Goal: Task Accomplishment & Management: Use online tool/utility

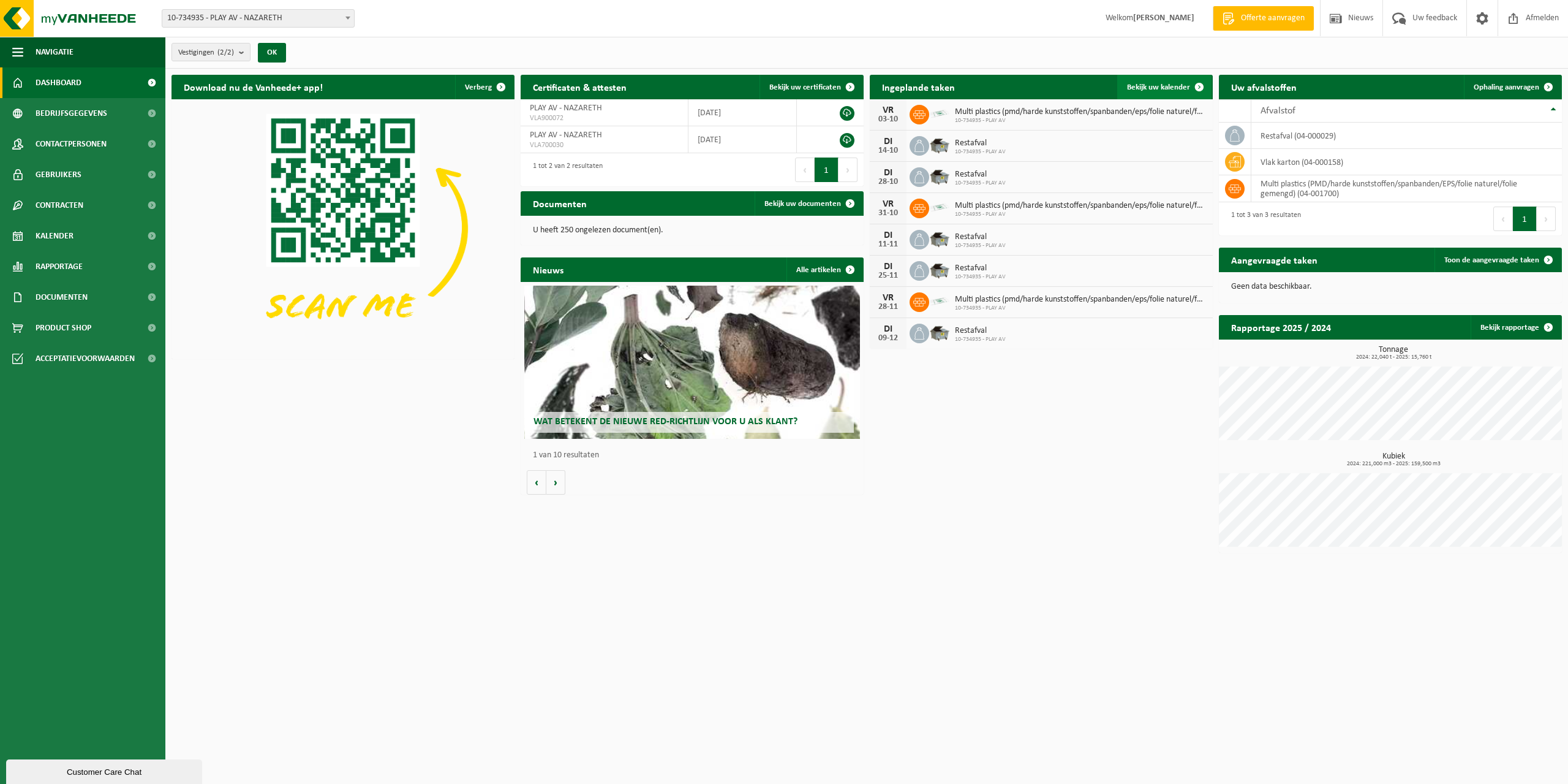
click at [1179, 88] on span "Bekijk uw kalender" at bounding box center [1159, 87] width 63 height 8
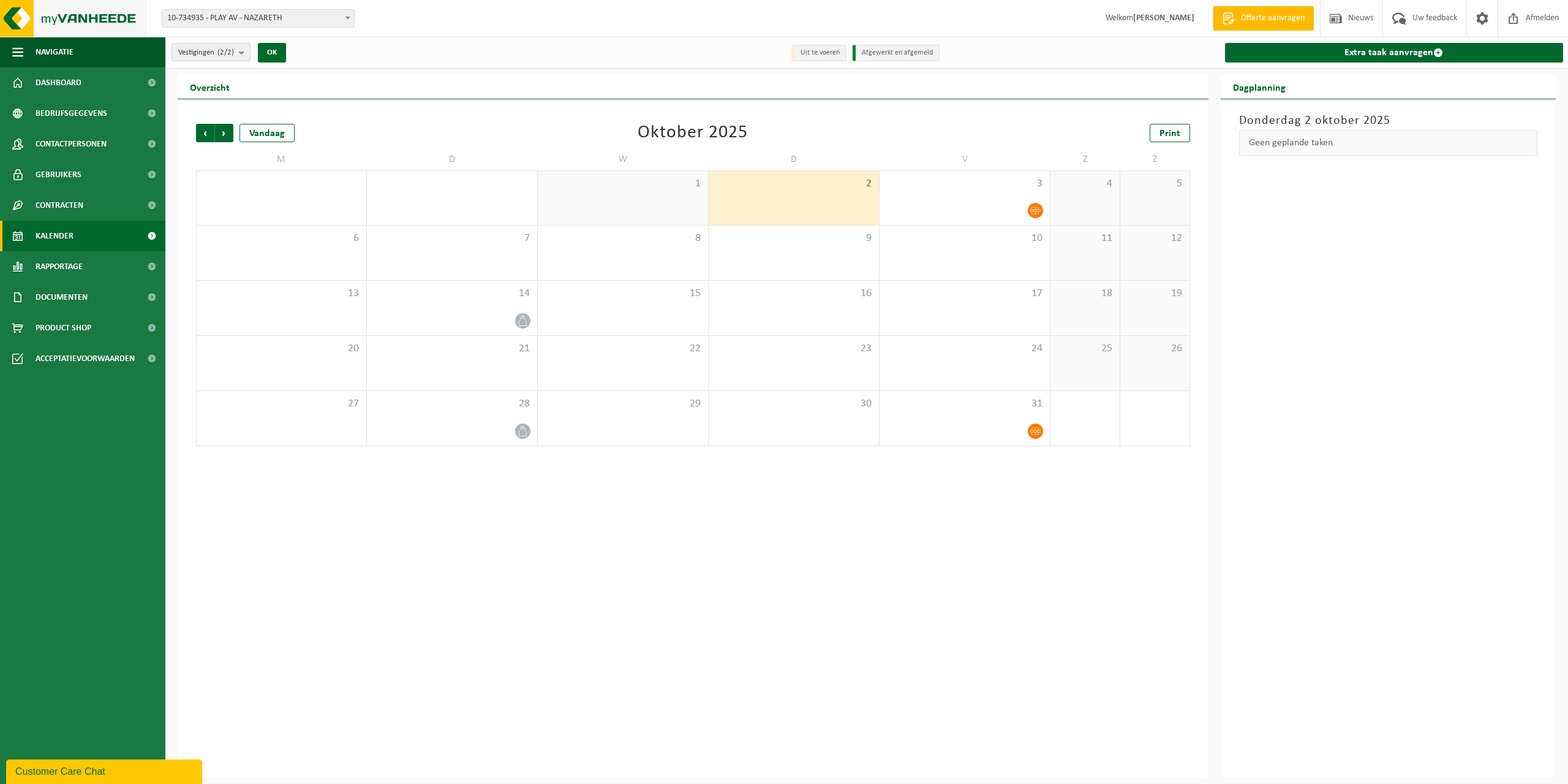
click at [70, 14] on img at bounding box center [73, 18] width 147 height 37
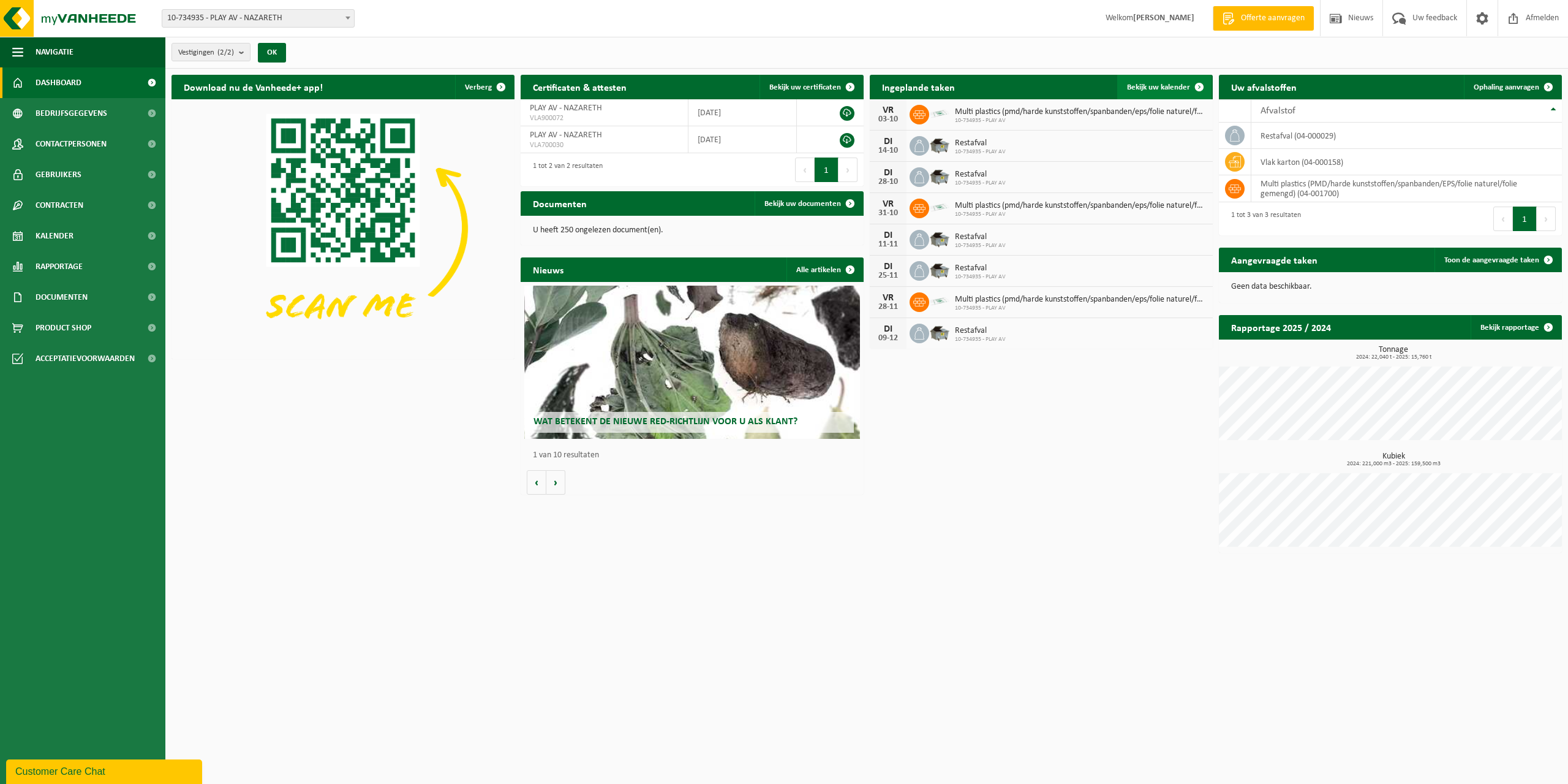
click at [1162, 85] on span "Bekijk uw kalender" at bounding box center [1159, 87] width 63 height 8
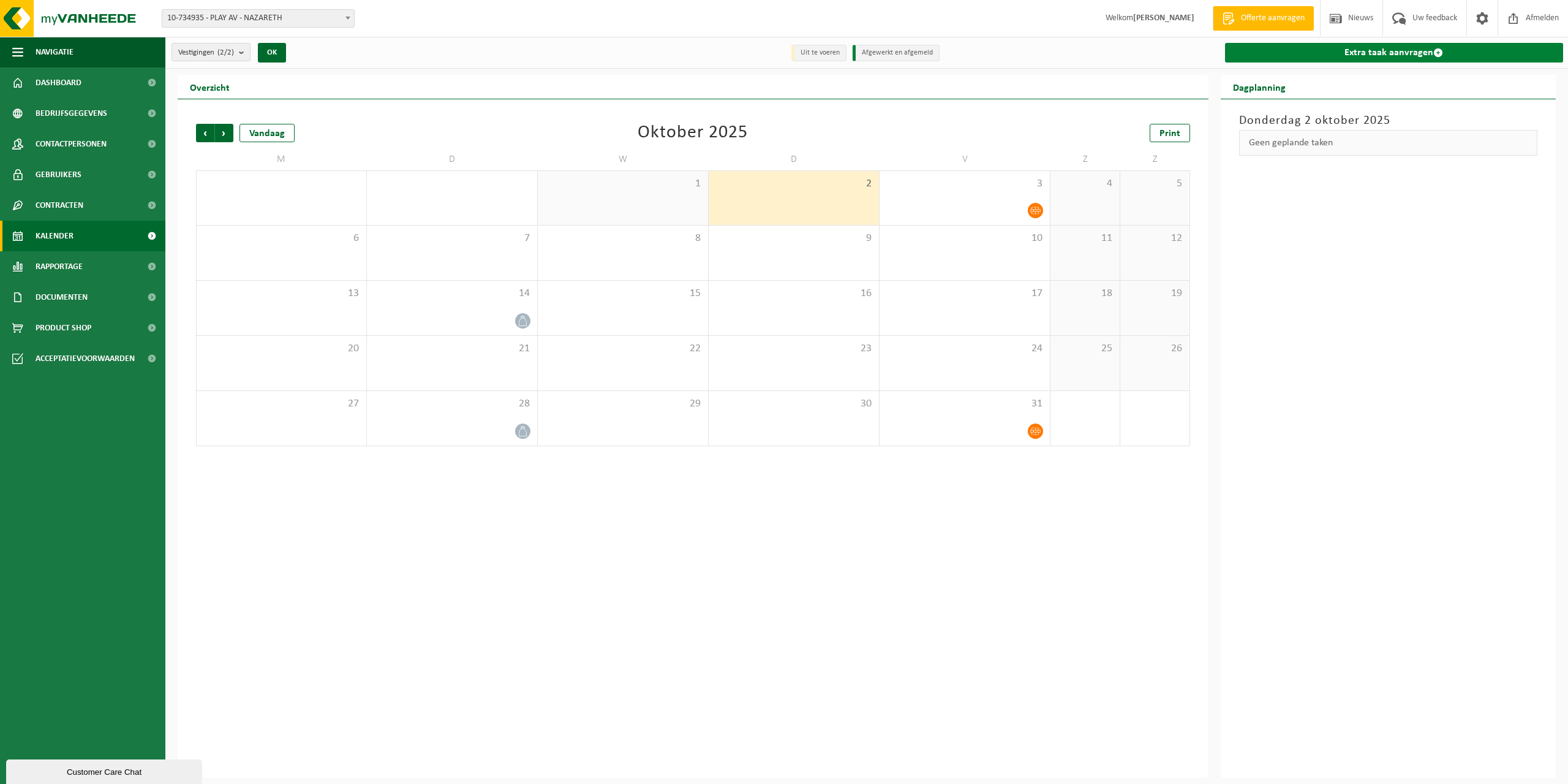
click at [1427, 51] on link "Extra taak aanvragen" at bounding box center [1394, 52] width 339 height 20
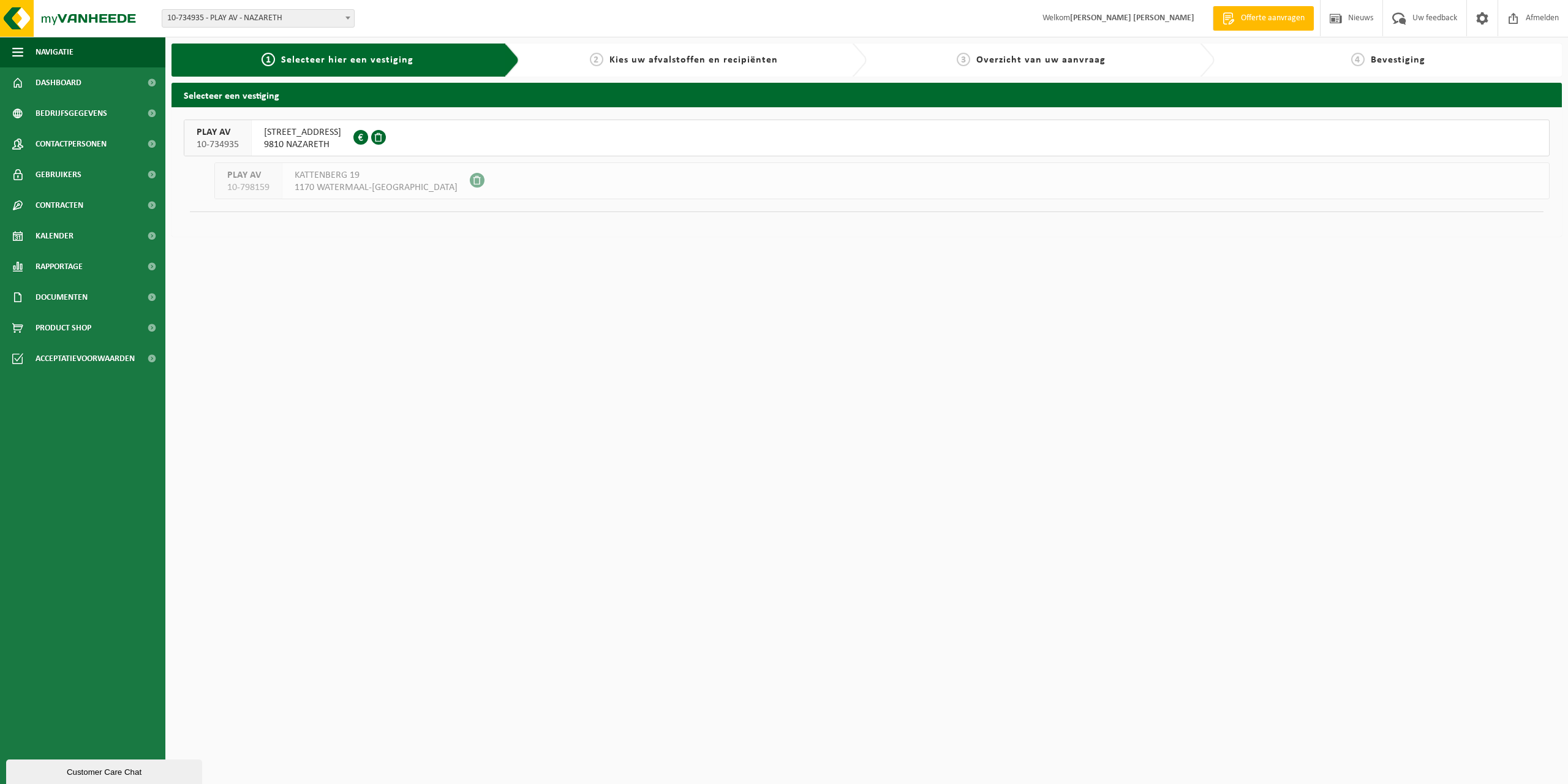
click at [302, 133] on span "[STREET_ADDRESS]" at bounding box center [302, 133] width 77 height 13
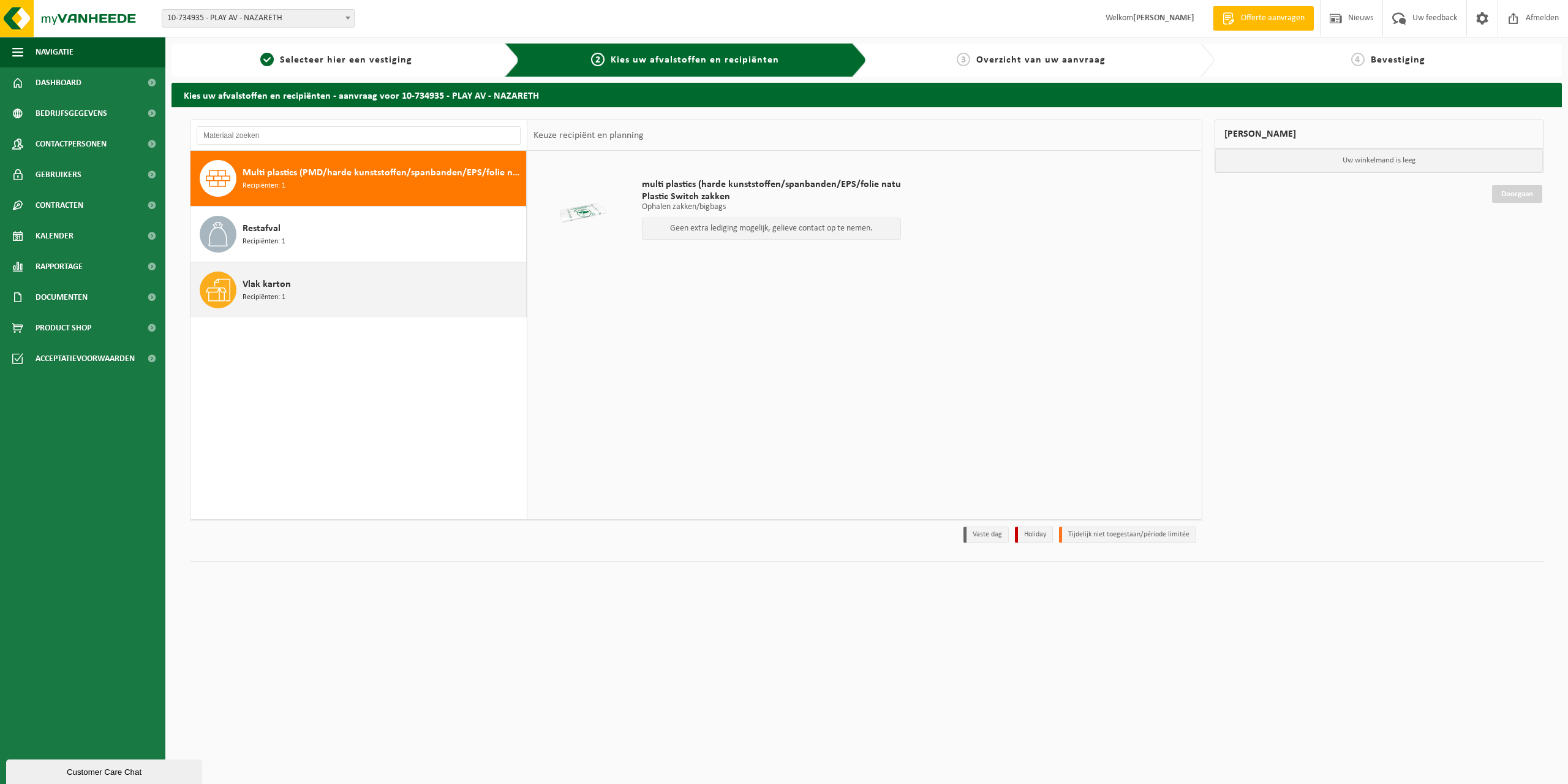
click at [282, 281] on span "Vlak karton" at bounding box center [267, 284] width 49 height 14
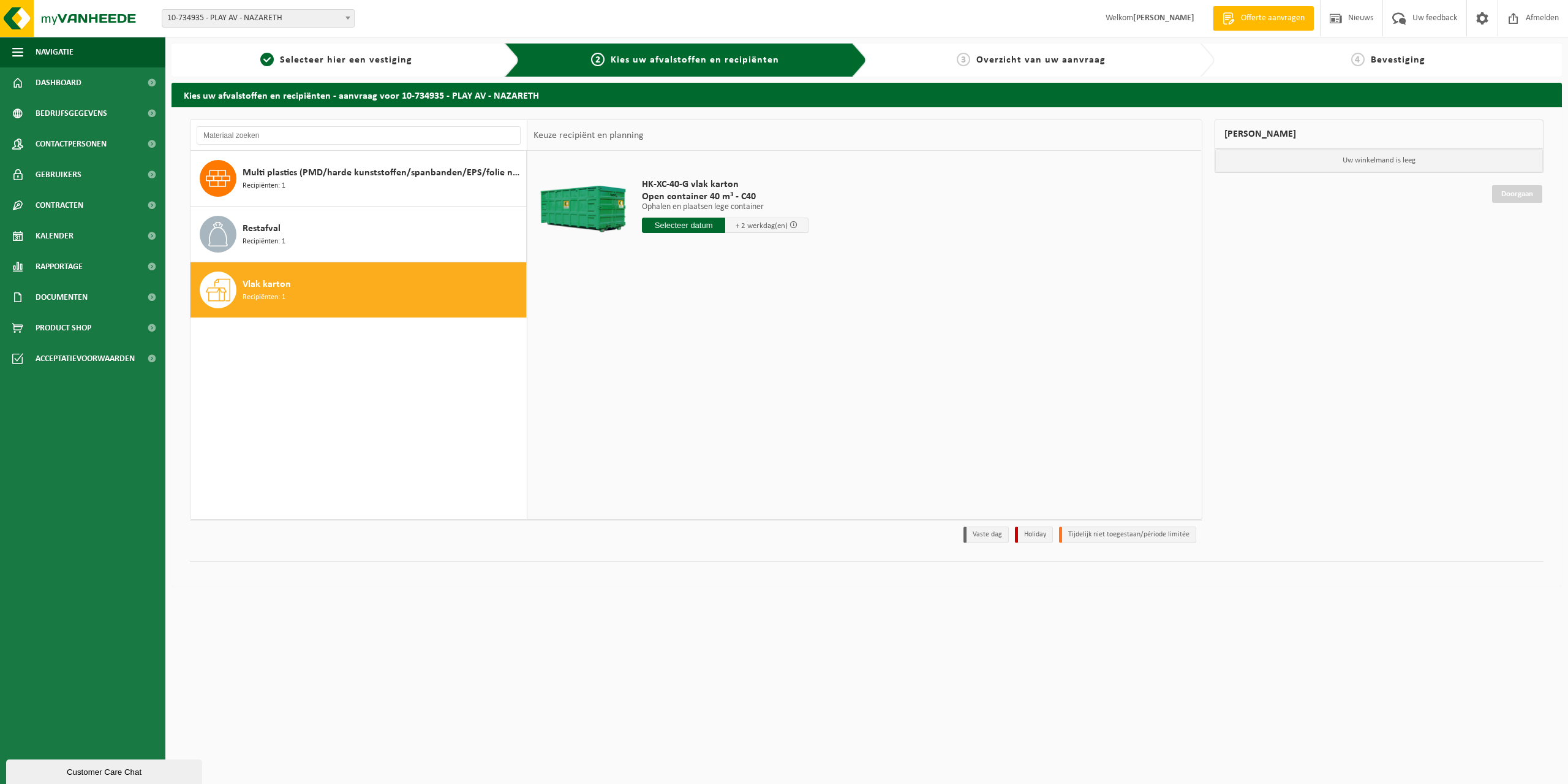
click at [695, 228] on input "text" at bounding box center [683, 225] width 83 height 15
click at [739, 294] on div "3" at bounding box center [740, 295] width 22 height 20
type input "Van 2025-10-03"
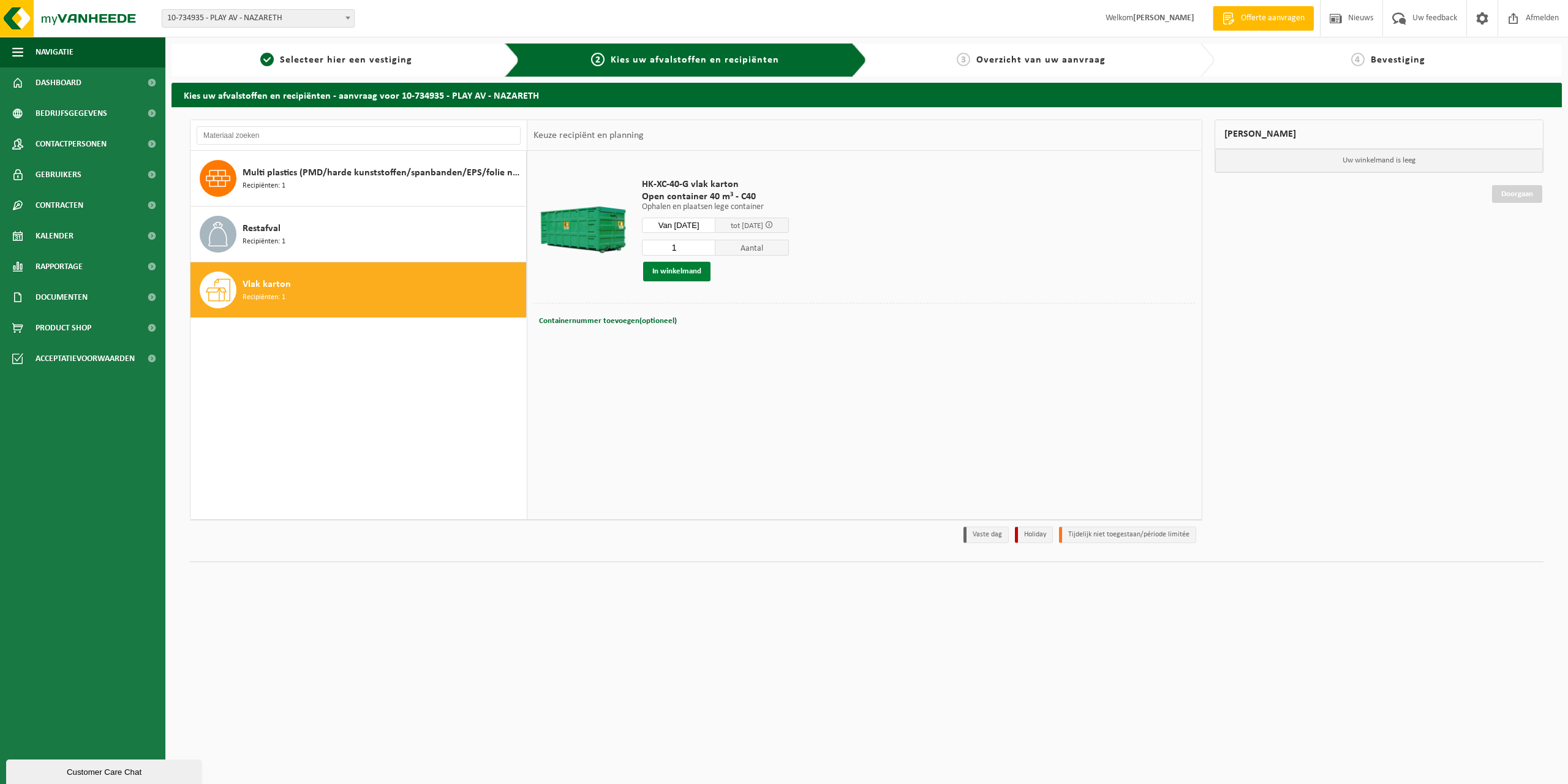
click at [680, 269] on button "In winkelmand" at bounding box center [677, 271] width 68 height 20
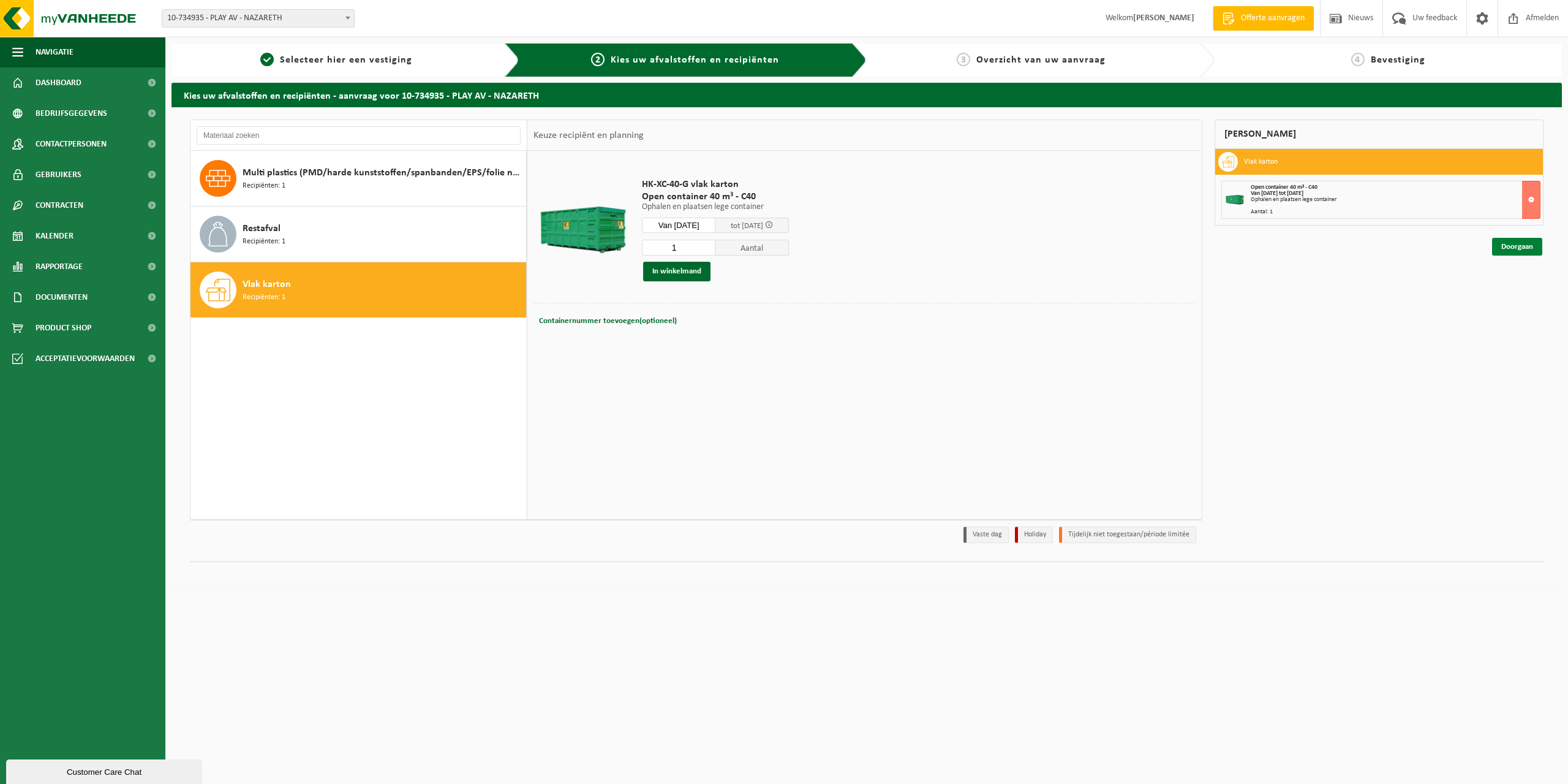
click at [1515, 244] on link "Doorgaan" at bounding box center [1517, 247] width 51 height 18
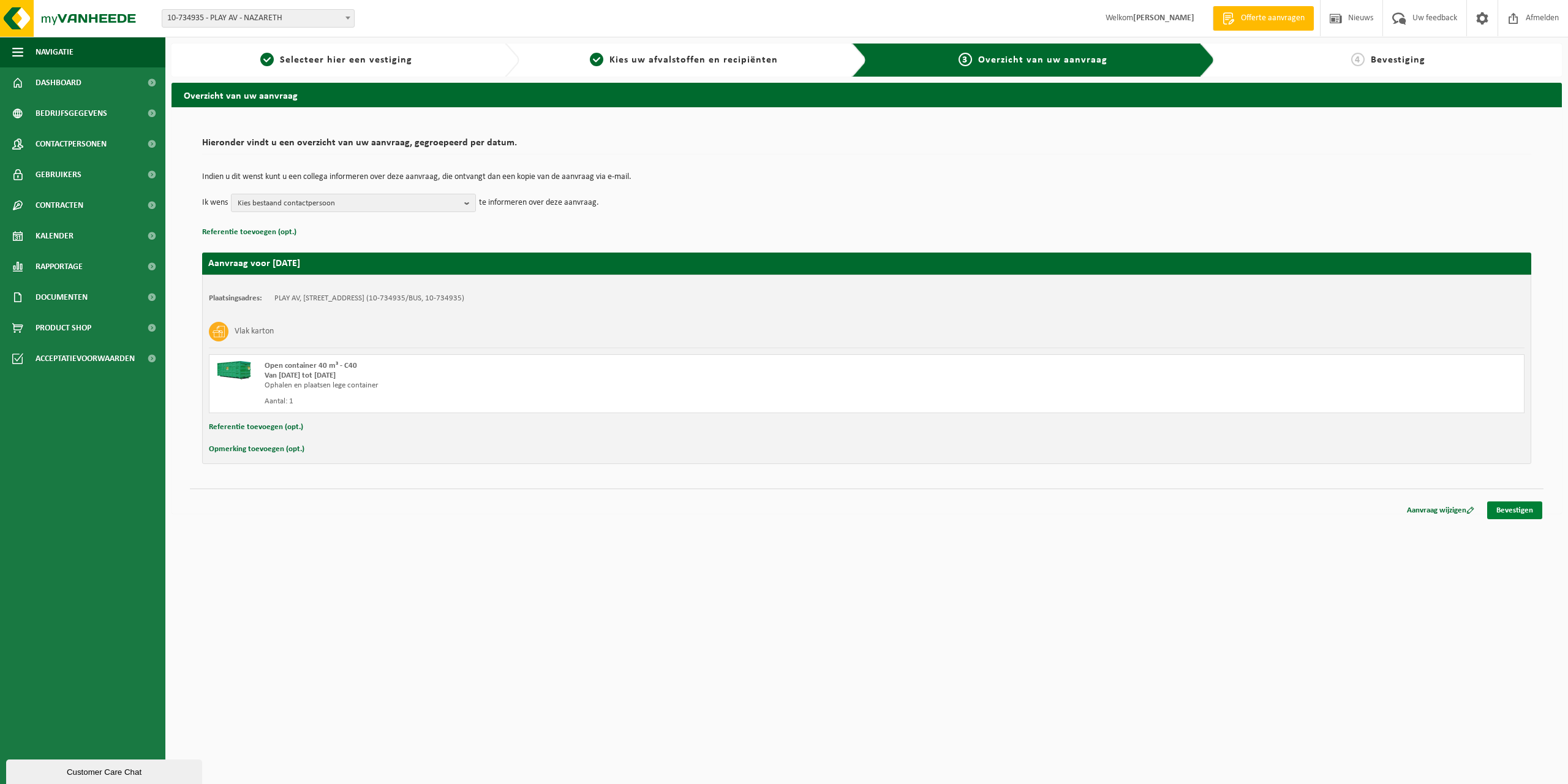
click at [1509, 507] on link "Bevestigen" at bounding box center [1515, 511] width 55 height 18
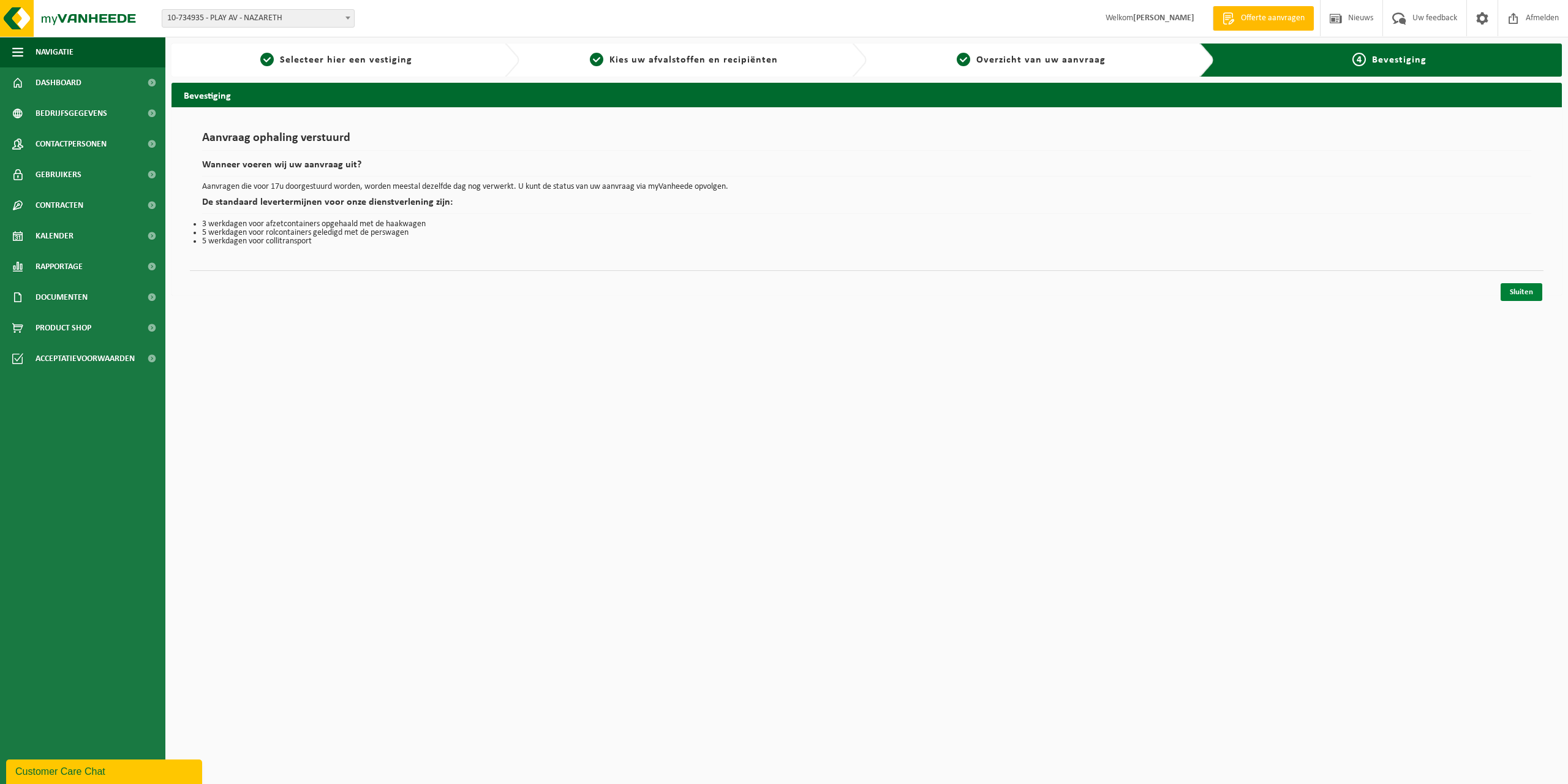
click at [1521, 292] on link "Sluiten" at bounding box center [1522, 292] width 42 height 18
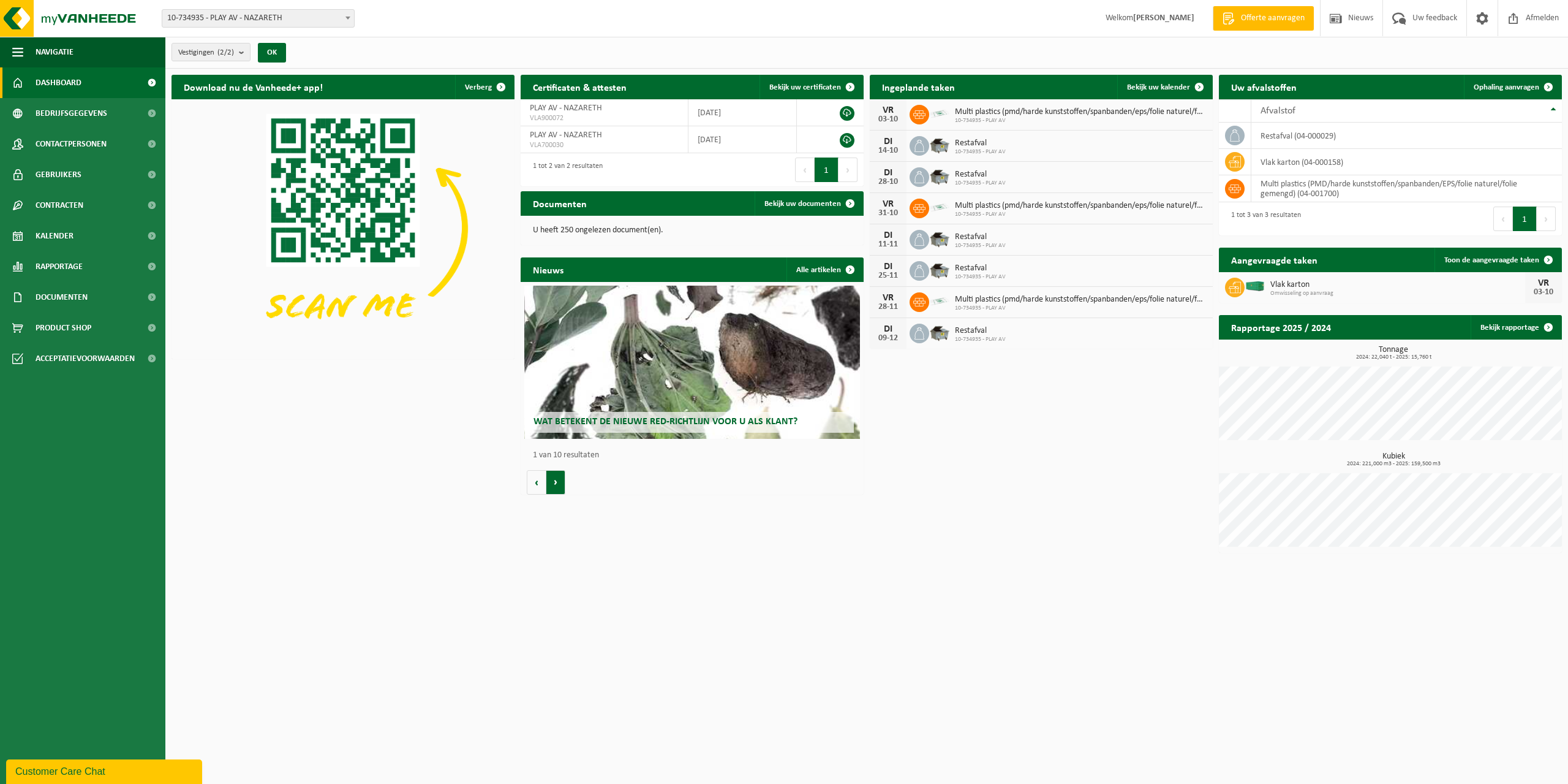
click at [559, 486] on button "Volgende" at bounding box center [556, 482] width 19 height 24
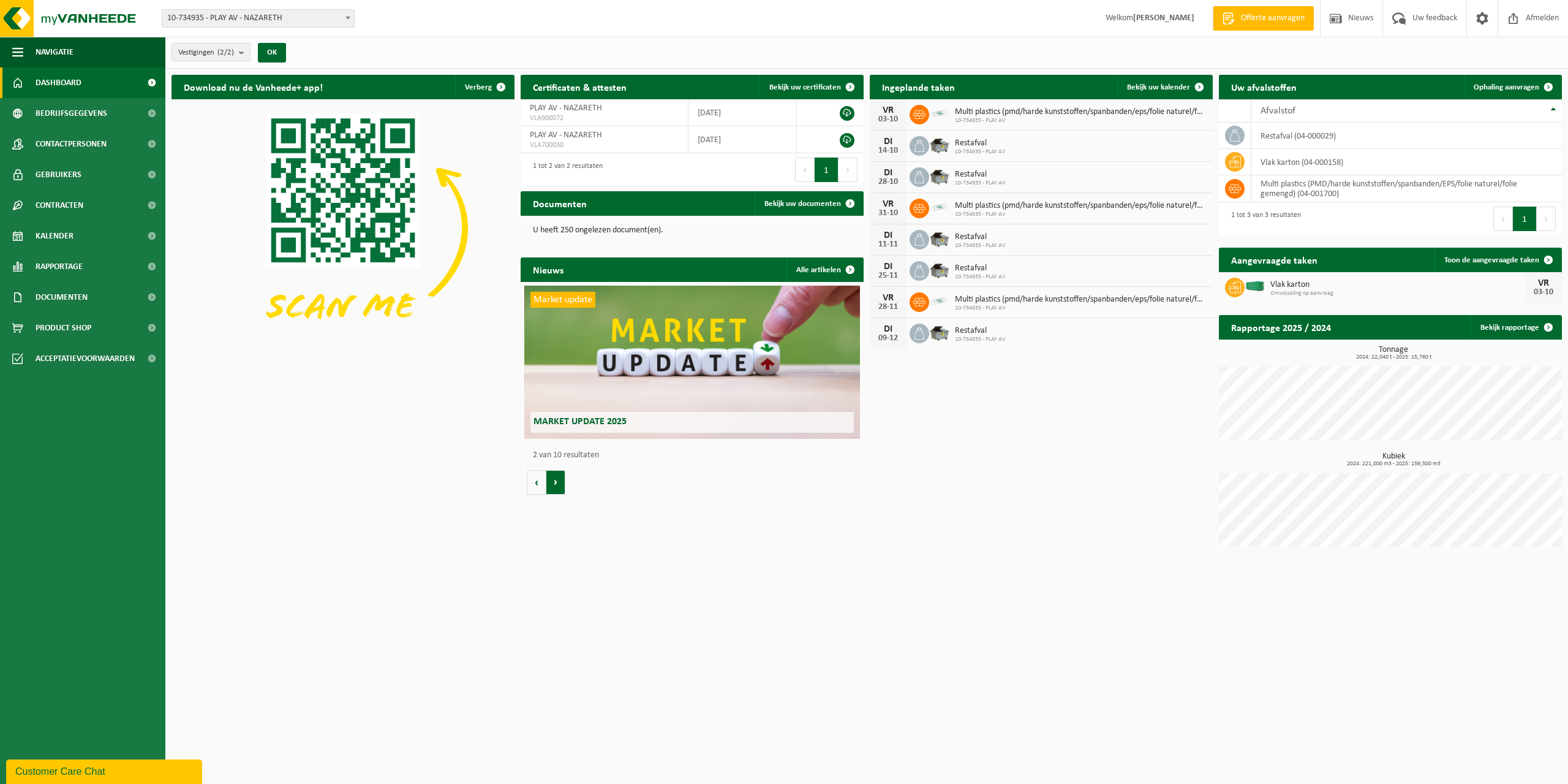
click at [560, 485] on button "Volgende" at bounding box center [556, 482] width 19 height 24
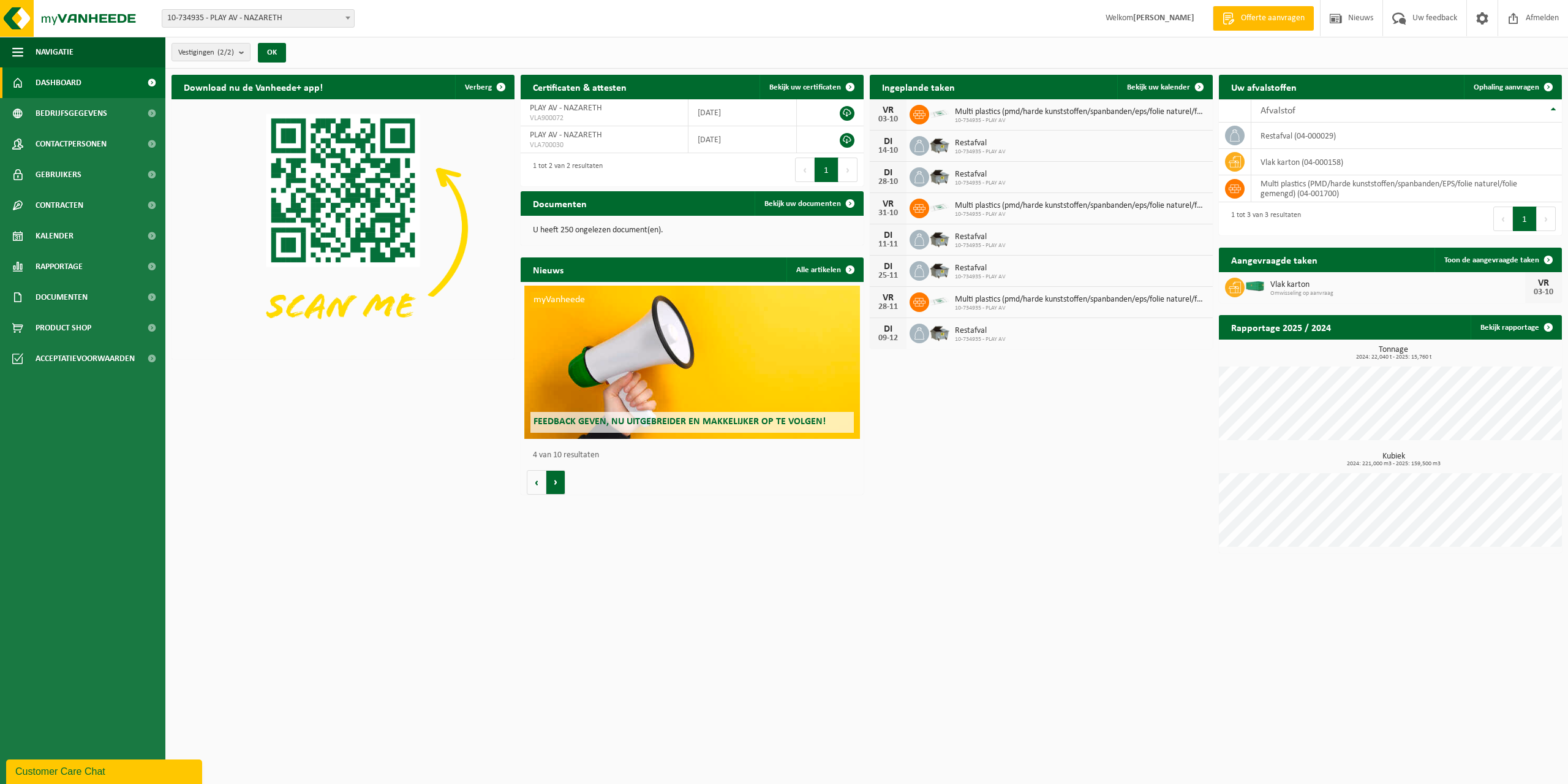
click at [560, 485] on button "Volgende" at bounding box center [556, 482] width 19 height 24
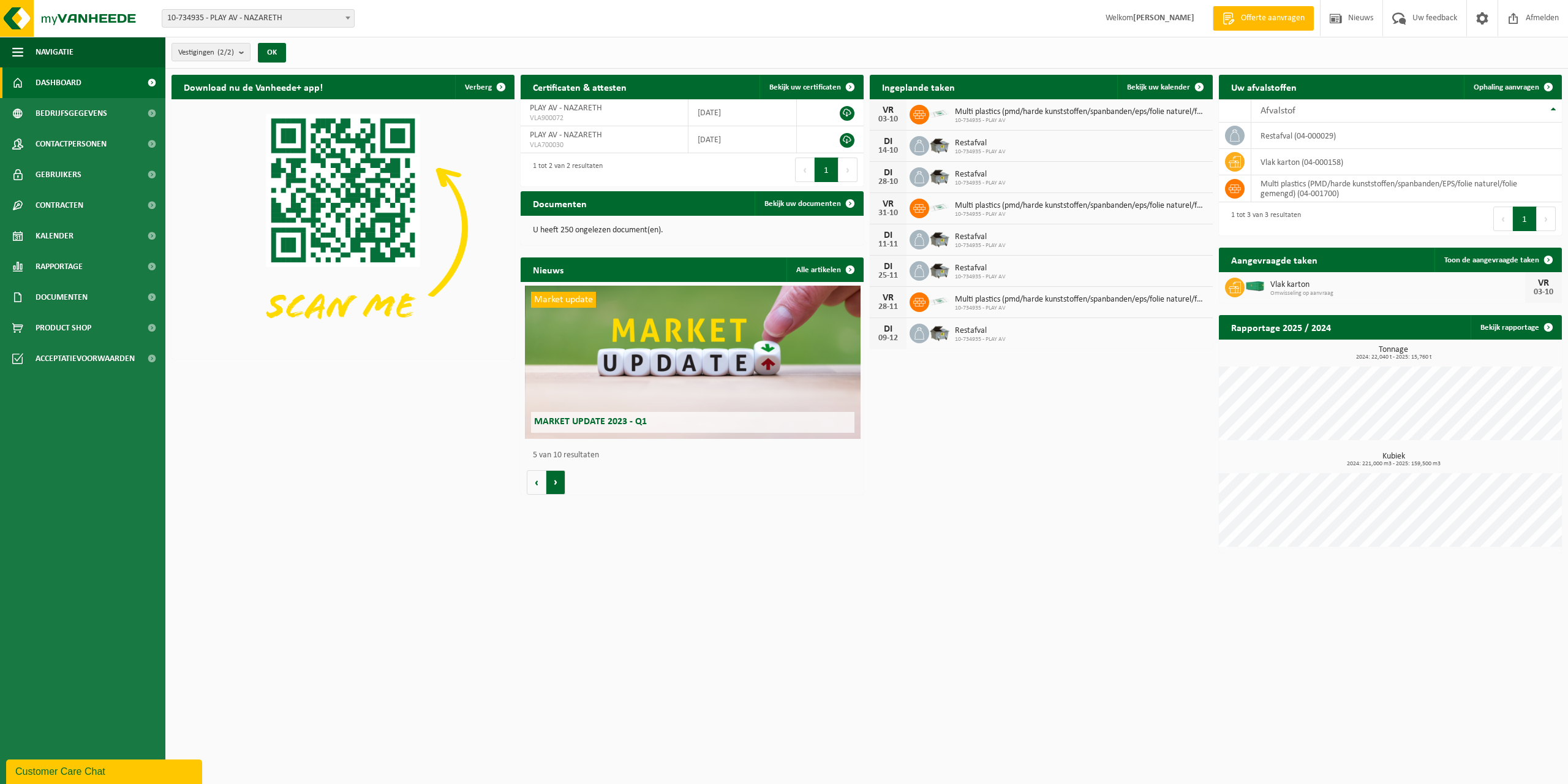
scroll to position [0, 1373]
click at [531, 480] on button "Vorige" at bounding box center [537, 482] width 20 height 24
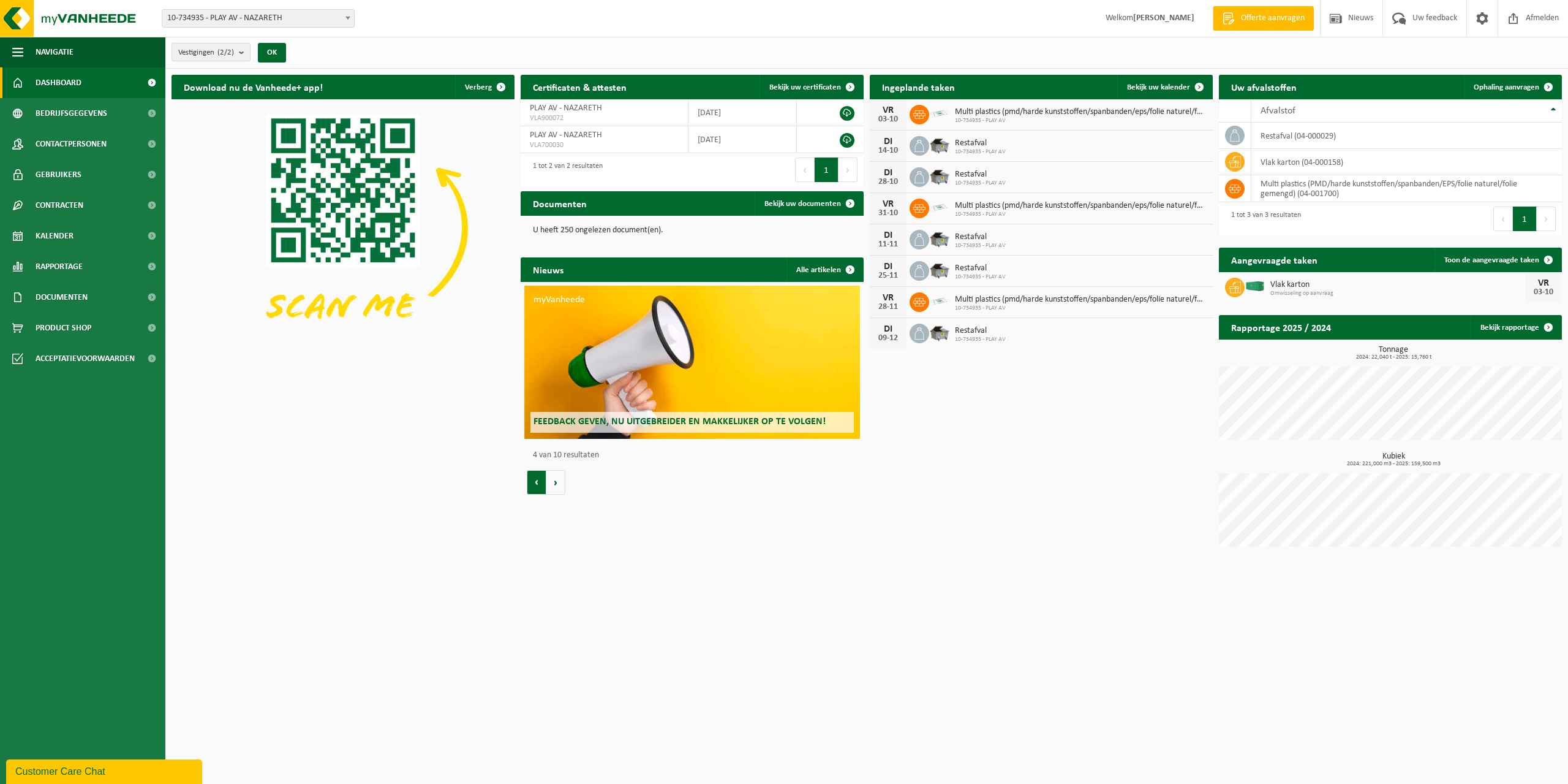
click at [531, 480] on button "Vorige" at bounding box center [537, 482] width 20 height 24
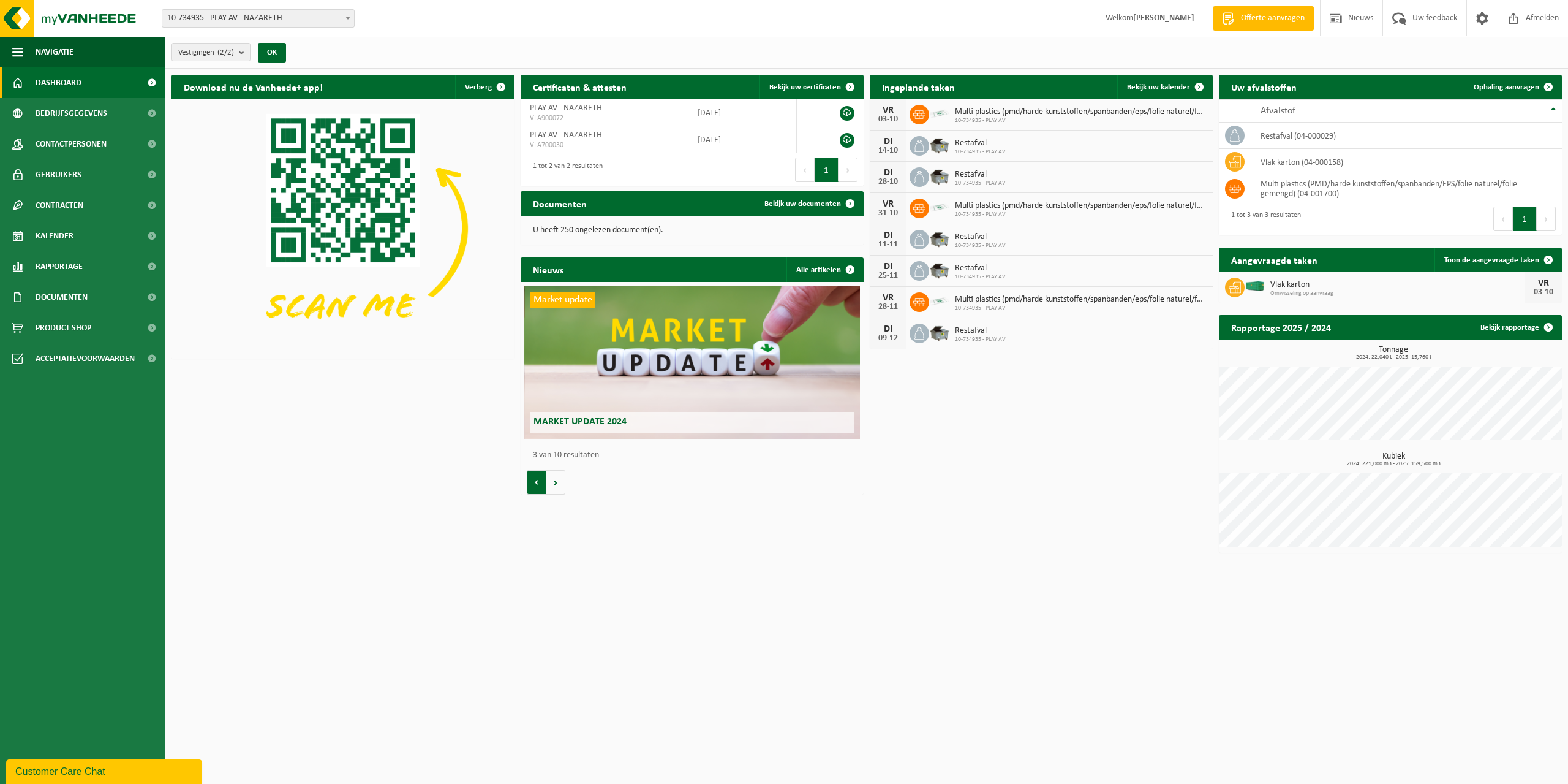
click at [531, 480] on button "Vorige" at bounding box center [537, 482] width 20 height 24
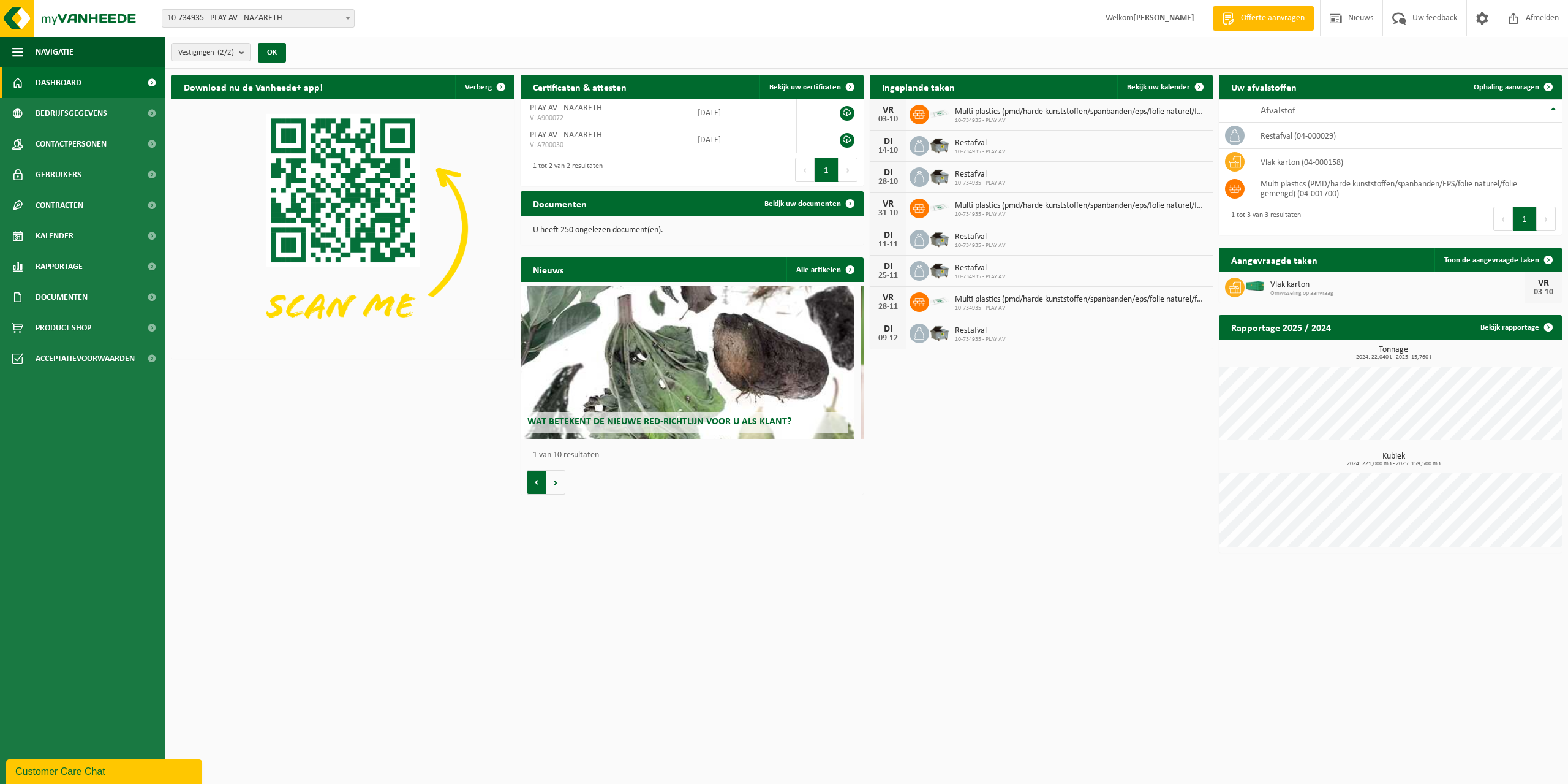
scroll to position [0, 0]
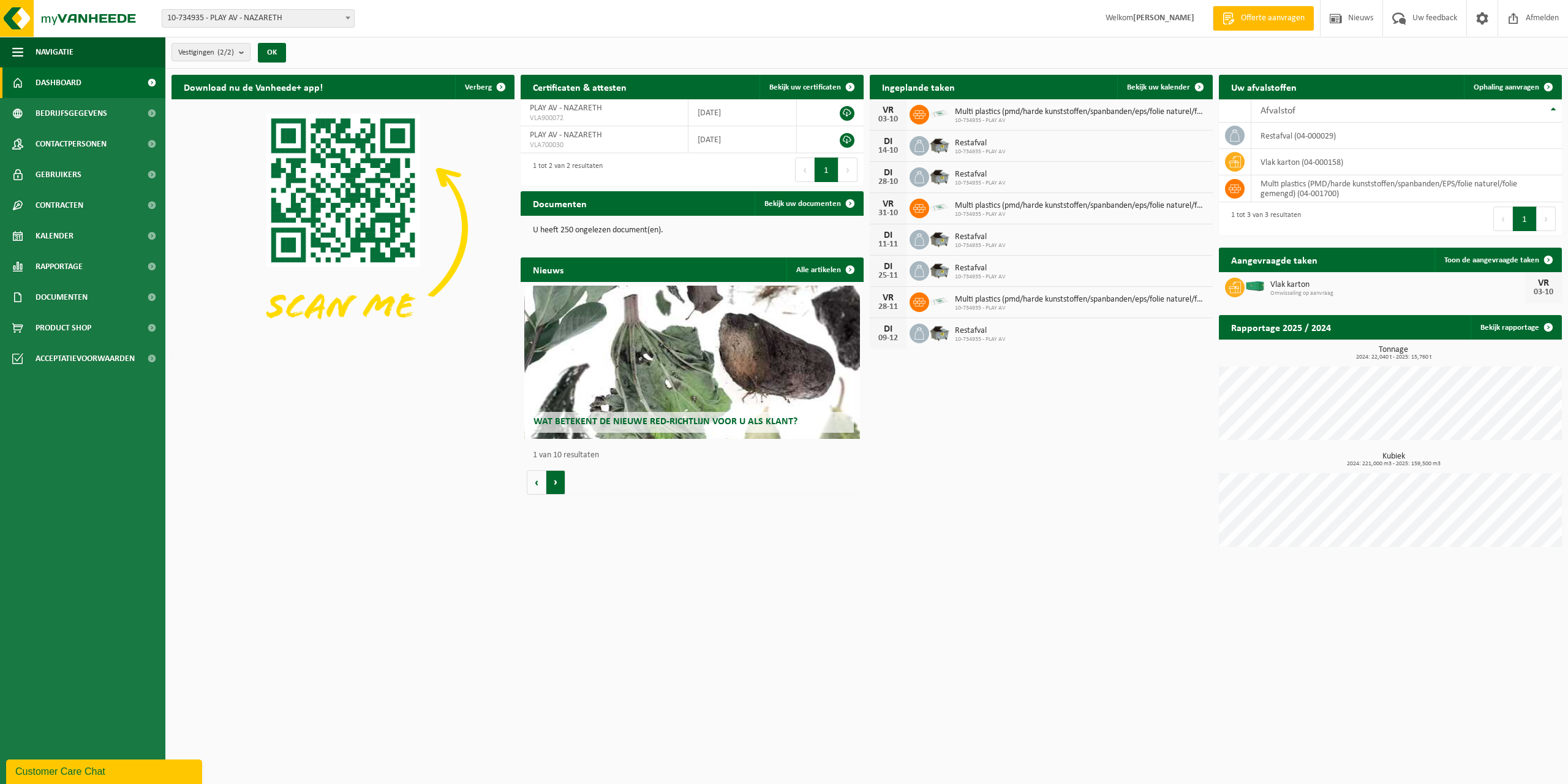
click at [559, 480] on button "Volgende" at bounding box center [556, 482] width 19 height 24
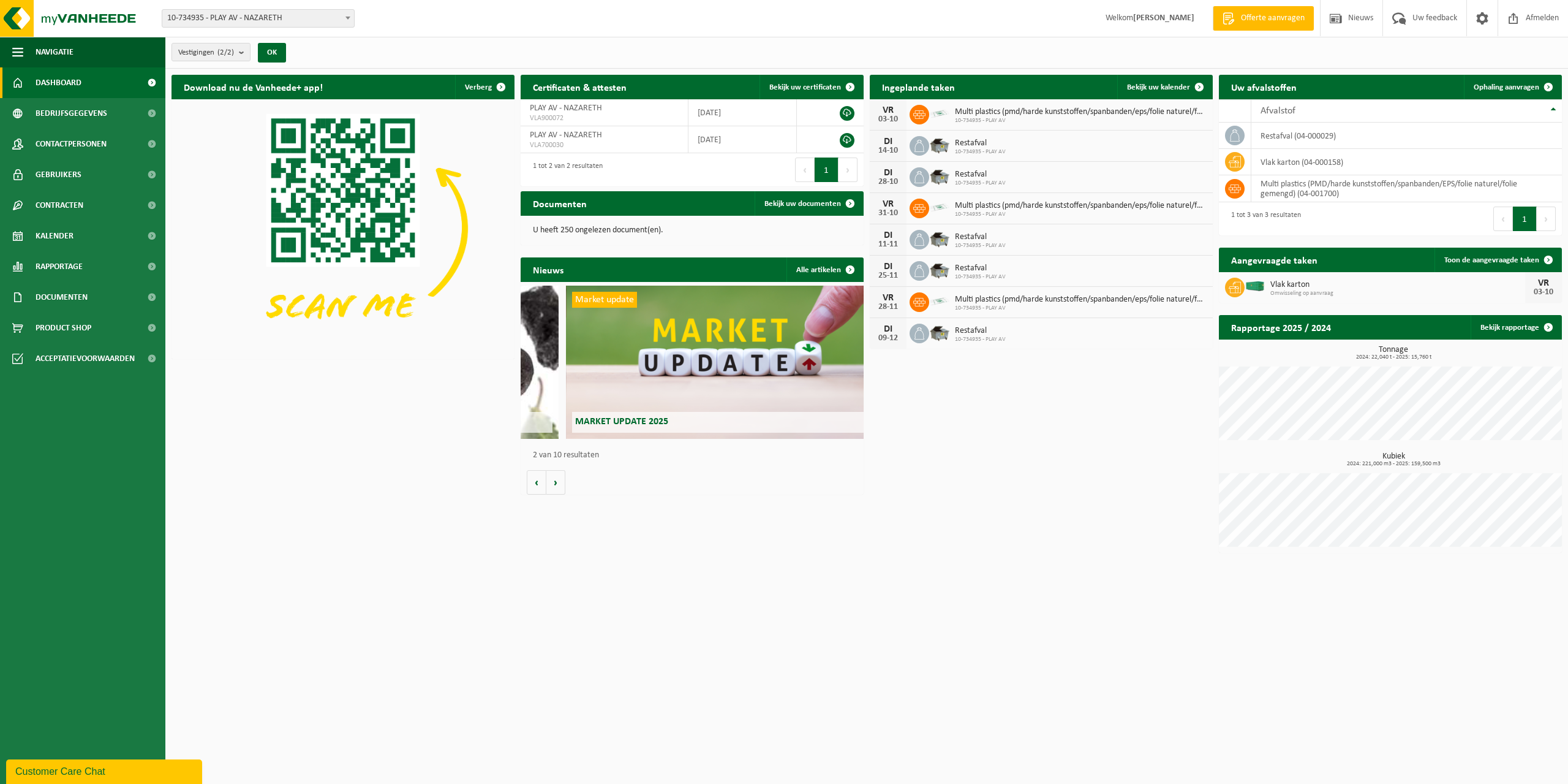
scroll to position [0, 343]
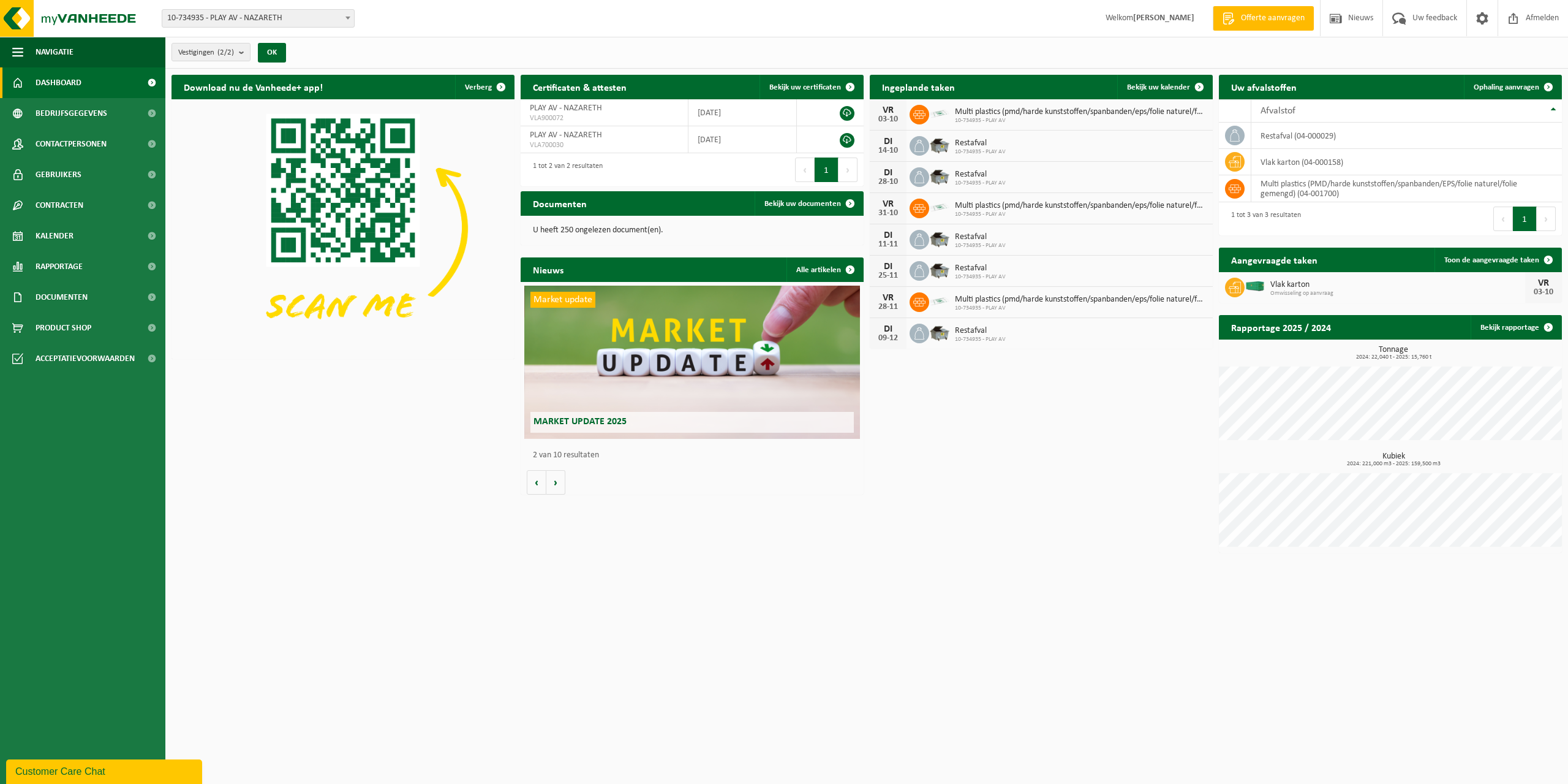
click at [586, 420] on span "Market update 2025" at bounding box center [579, 421] width 93 height 10
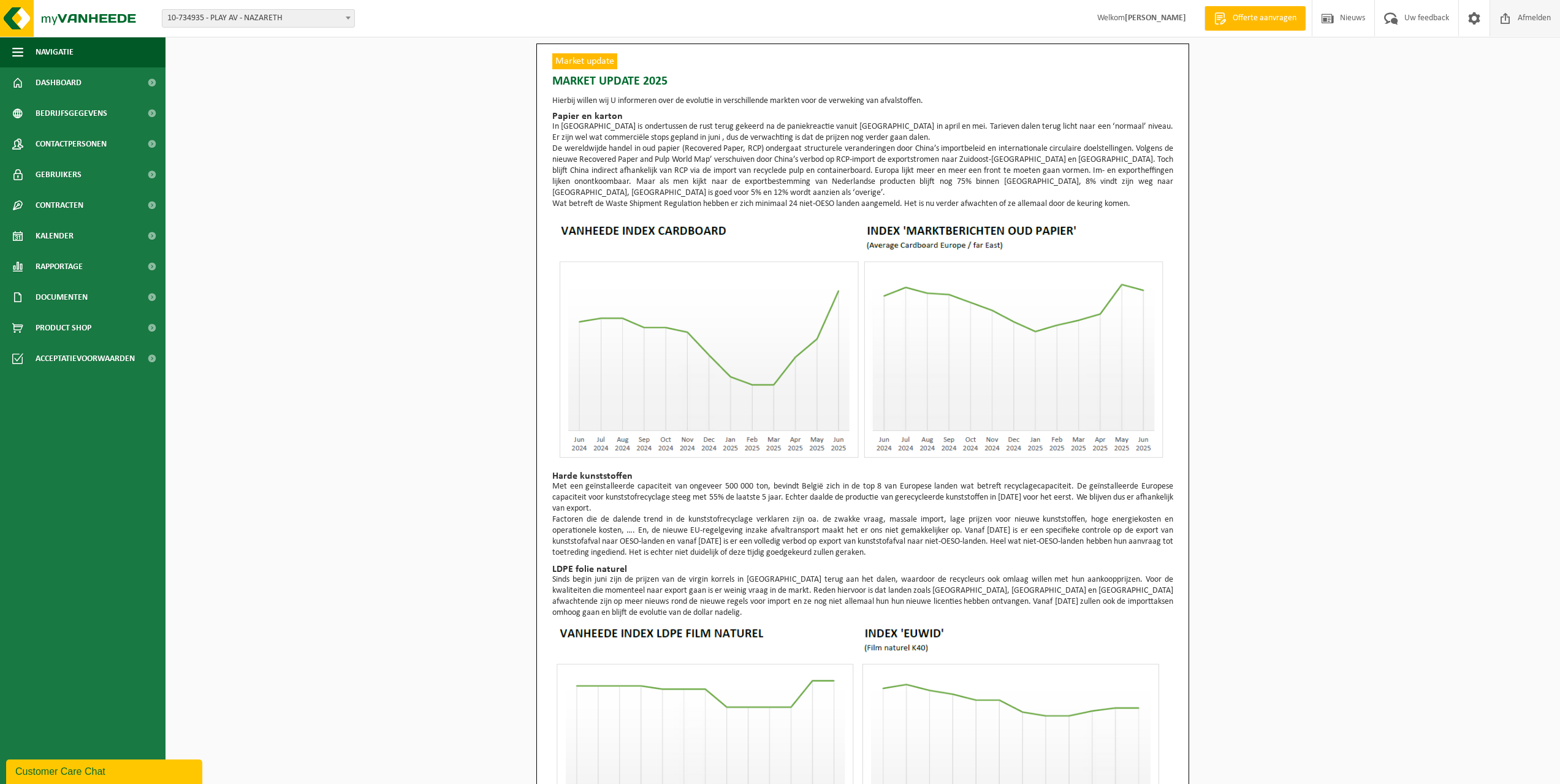
click at [1545, 18] on span "Afmelden" at bounding box center [1534, 18] width 39 height 36
